Goal: Task Accomplishment & Management: Manage account settings

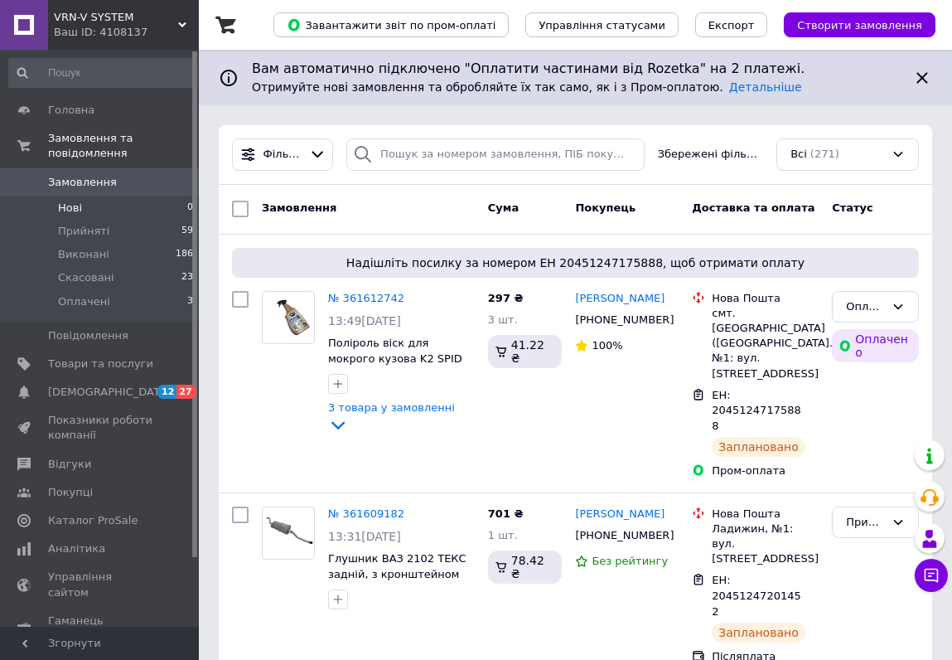
click at [114, 196] on li "Нові 0" at bounding box center [101, 207] width 203 height 23
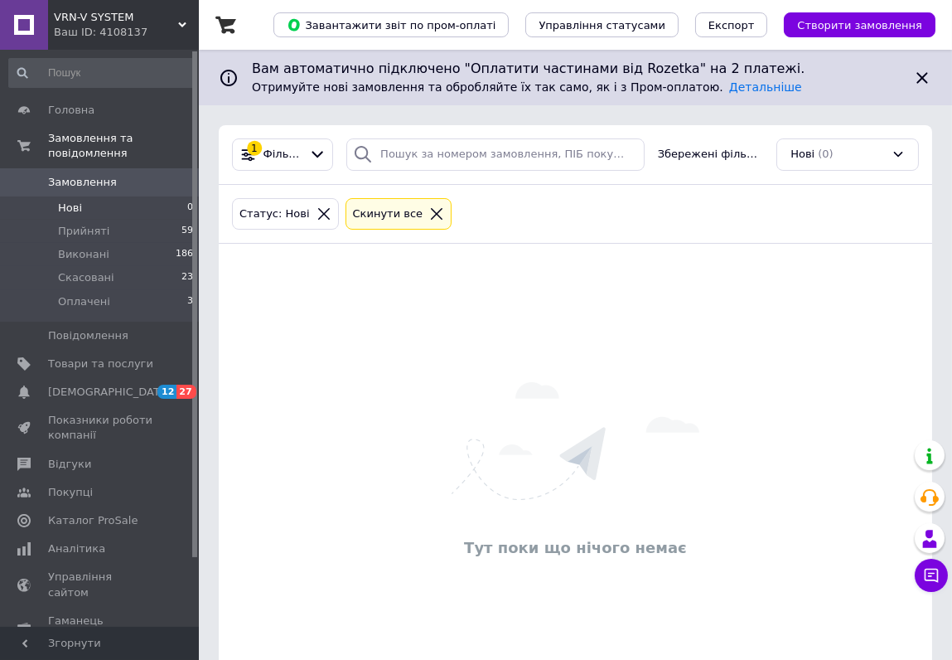
click at [118, 175] on span "Замовлення" at bounding box center [100, 182] width 105 height 15
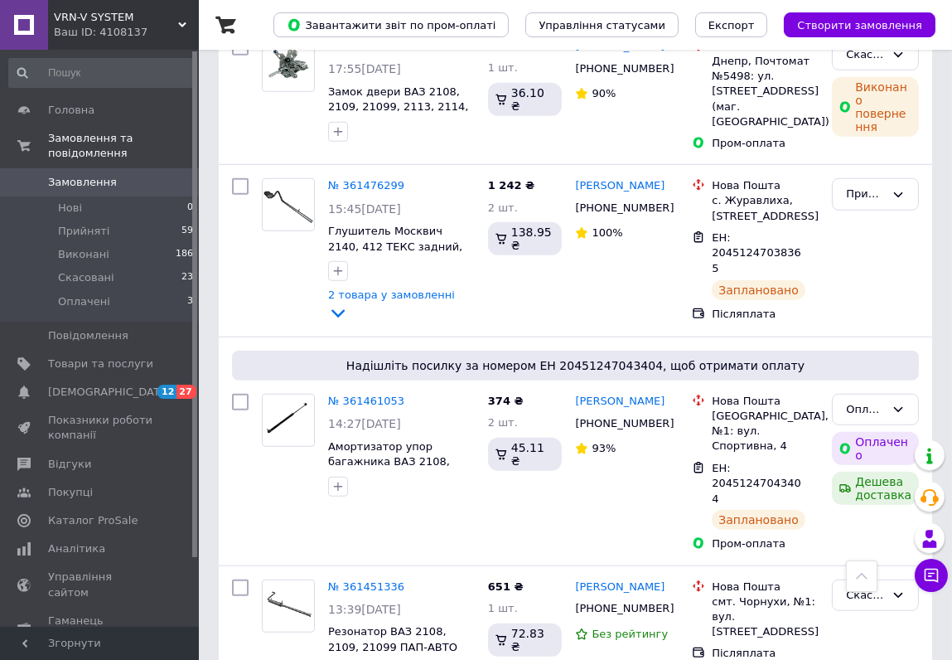
scroll to position [2335, 0]
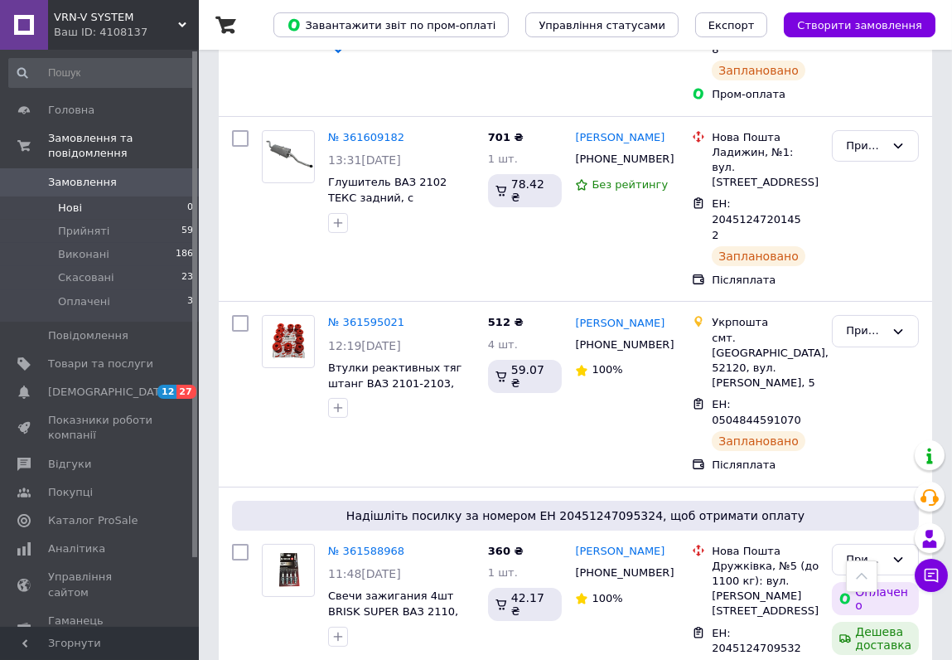
click at [137, 196] on li "Нові 0" at bounding box center [101, 207] width 203 height 23
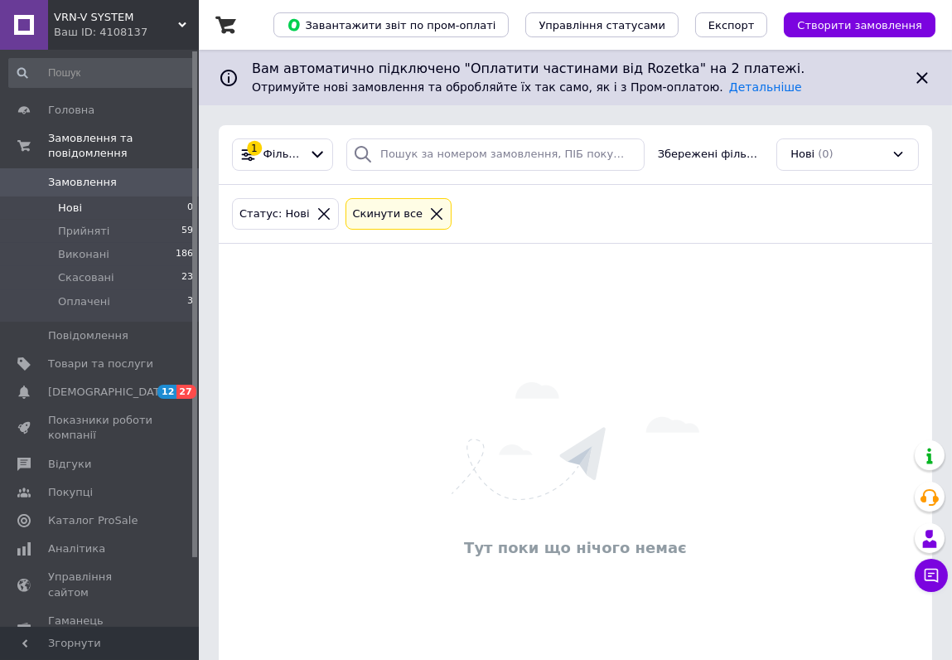
click at [138, 175] on span "Замовлення" at bounding box center [100, 182] width 105 height 15
